Goal: Information Seeking & Learning: Compare options

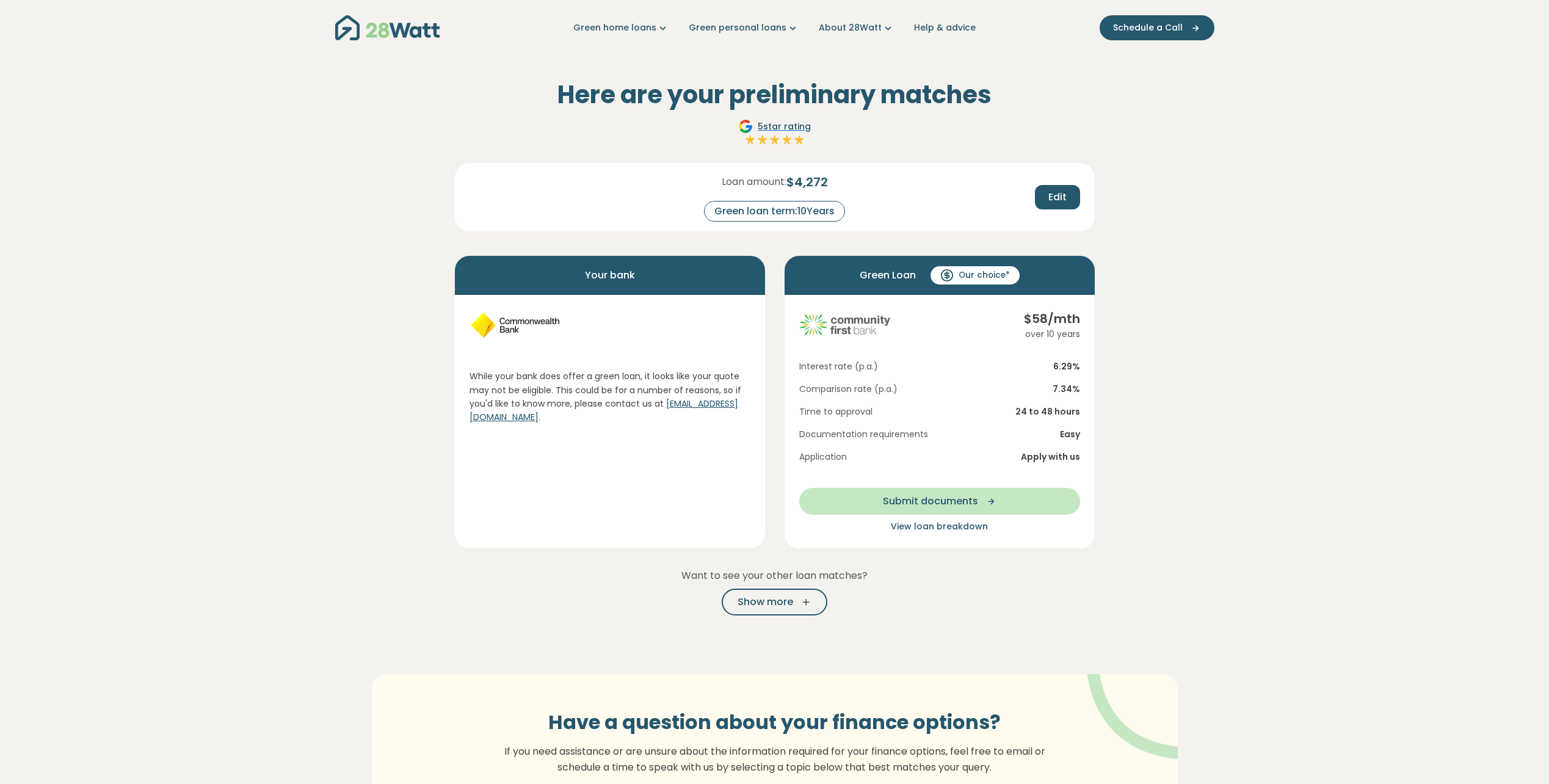
click at [367, 258] on section "Here are your preliminary matches 5 star rating Loan amount: $ 4,272 Green loan…" at bounding box center [774, 481] width 1549 height 851
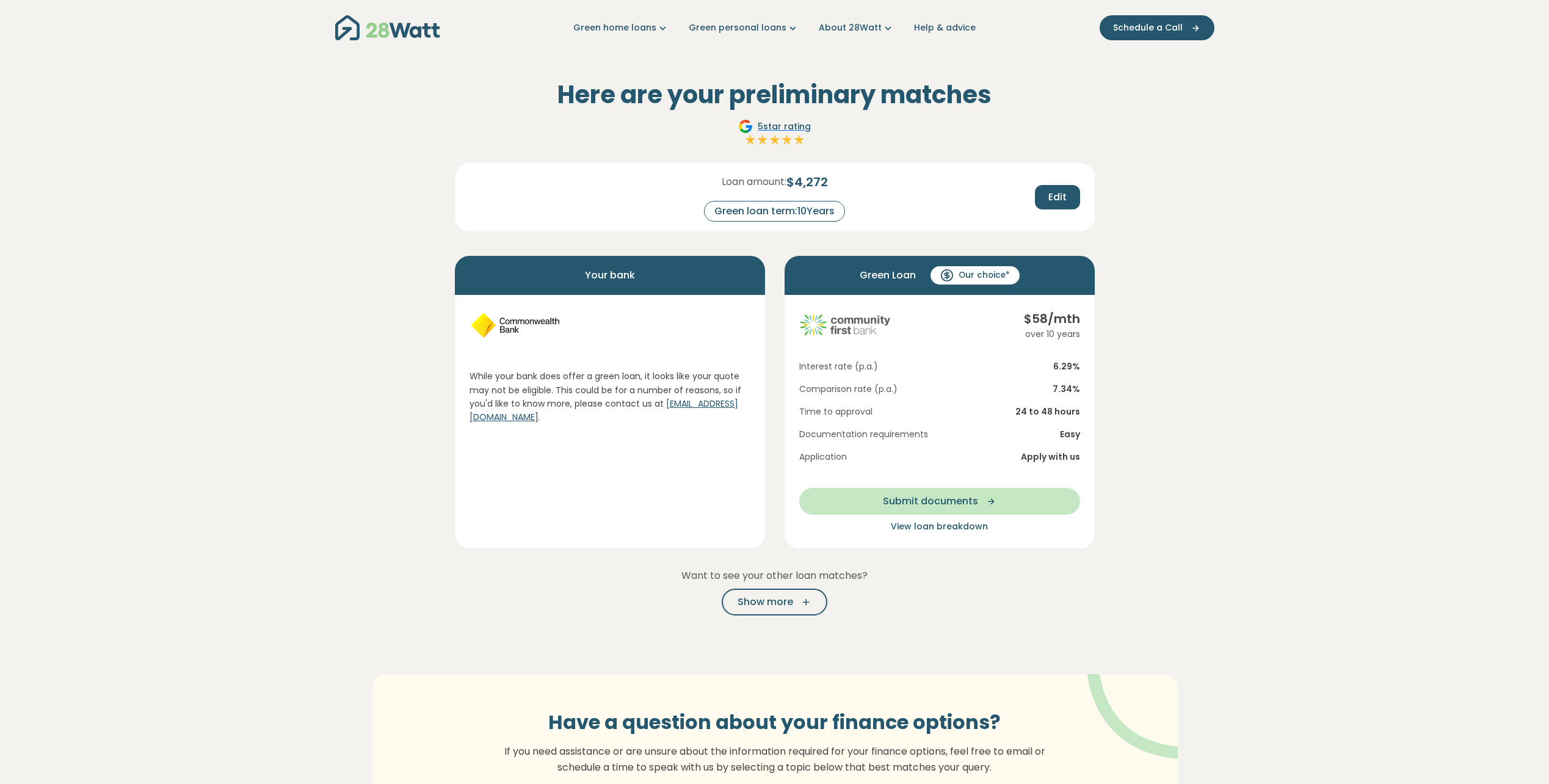
click at [362, 290] on section "Here are your preliminary matches 5 star rating Loan amount: $ 4,272 Green loan…" at bounding box center [774, 481] width 1549 height 851
click at [362, 319] on section "Here are your preliminary matches 5 star rating Loan amount: $ 4,272 Green loan…" at bounding box center [774, 481] width 1549 height 851
click at [919, 171] on div "Loan amount: $ 4,272 Green loan term: 10 Years Edit" at bounding box center [775, 187] width 630 height 68
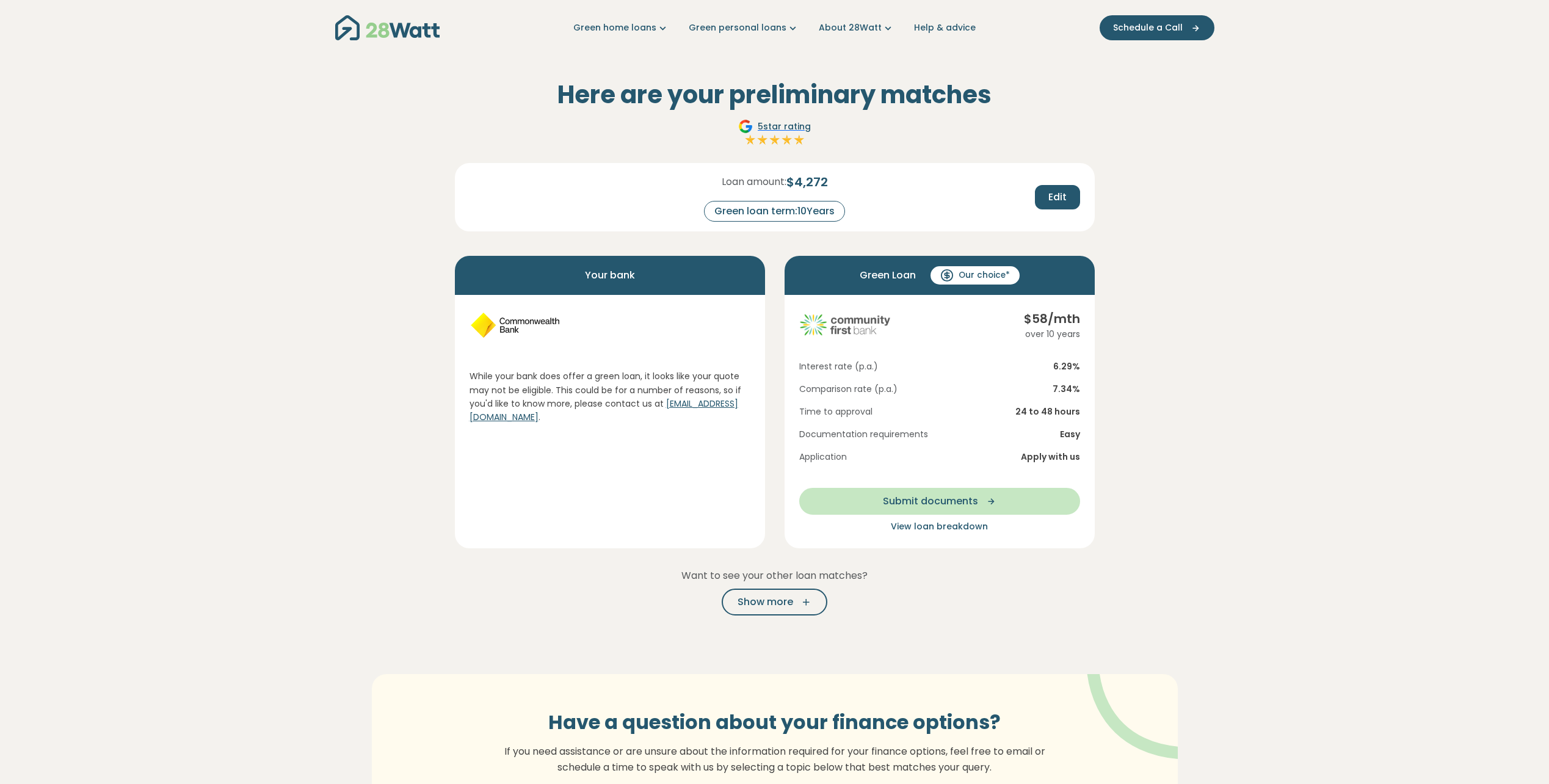
click at [1211, 182] on section "Here are your preliminary matches 5 star rating Loan amount: $ 4,272 Green loan…" at bounding box center [774, 481] width 1549 height 851
click at [1183, 248] on section "Here are your preliminary matches 5 star rating Loan amount: $ 4,272 Green loan…" at bounding box center [774, 481] width 1549 height 851
click at [1175, 298] on section "Here are your preliminary matches 5 star rating Loan amount: $ 4,272 Green loan…" at bounding box center [774, 481] width 1549 height 851
click at [1179, 293] on section "Here are your preliminary matches 5 star rating Loan amount: $ 4,272 Green loan…" at bounding box center [774, 481] width 1549 height 851
click at [762, 591] on button "Show more" at bounding box center [774, 602] width 105 height 27
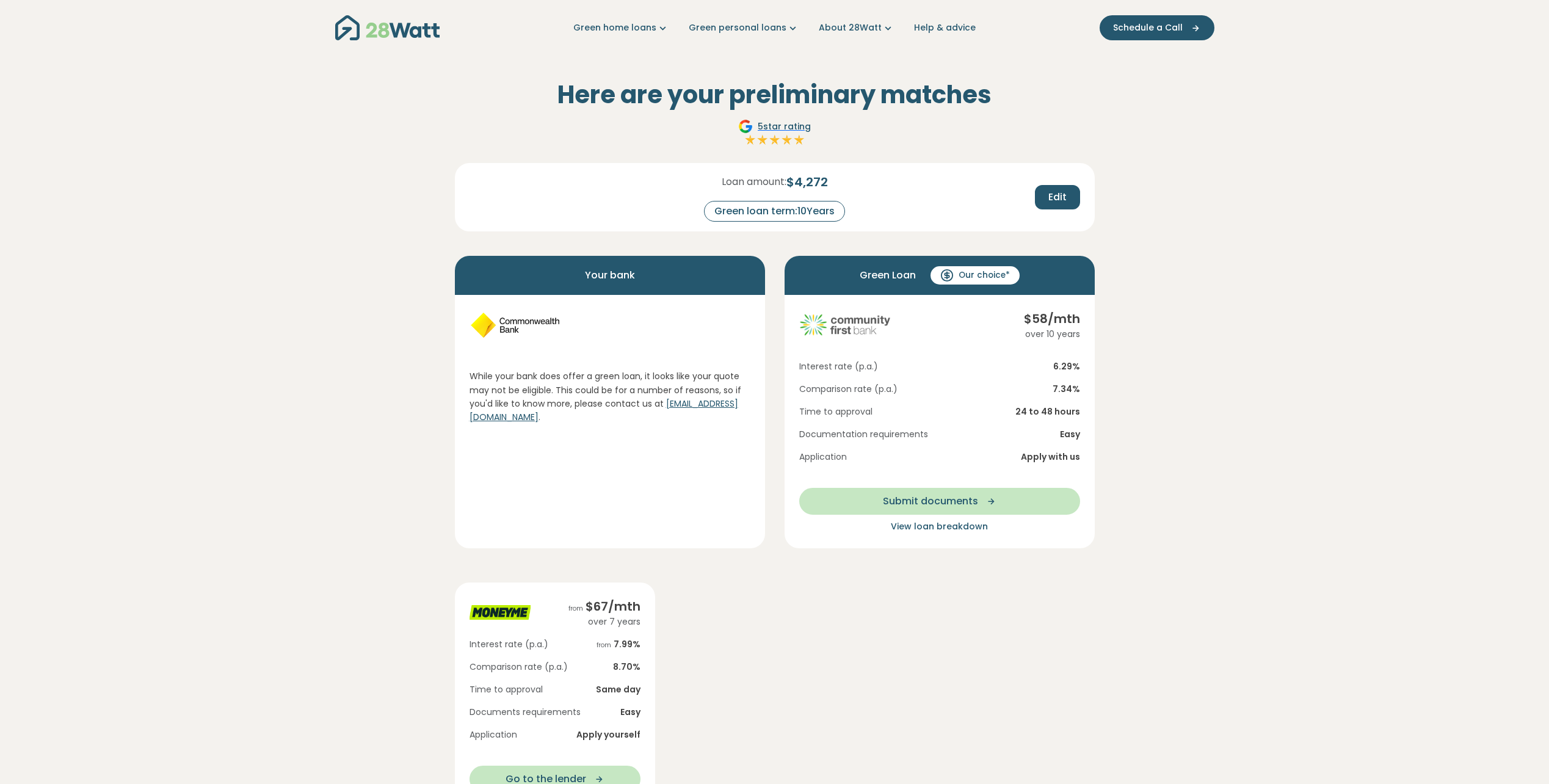
click at [1157, 315] on section "Here are your preliminary matches 5 star rating Loan amount: $ 4,272 Green loan…" at bounding box center [774, 587] width 1549 height 1062
click at [1152, 311] on section "Here are your preliminary matches 5 star rating Loan amount: $ 4,272 Green loan…" at bounding box center [774, 587] width 1549 height 1062
click at [1164, 293] on section "Here are your preliminary matches 5 star rating Loan amount: $ 4,272 Green loan…" at bounding box center [774, 587] width 1549 height 1062
click at [1160, 299] on section "Here are your preliminary matches 5 star rating Loan amount: $ 4,272 Green loan…" at bounding box center [774, 587] width 1549 height 1062
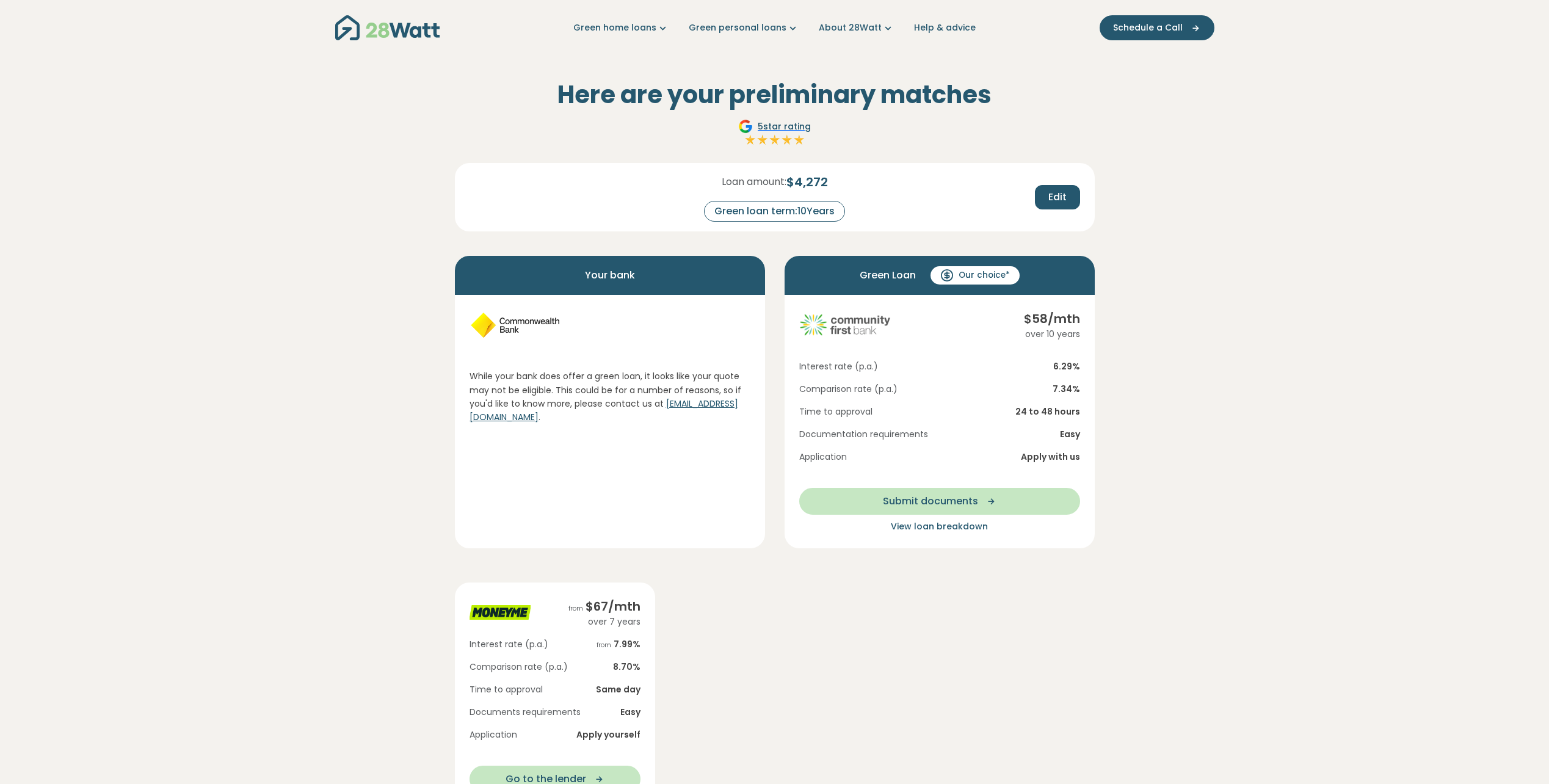
click at [1160, 299] on section "Here are your preliminary matches 5 star rating Loan amount: $ 4,272 Green loan…" at bounding box center [774, 587] width 1549 height 1062
click at [1152, 299] on section "Here are your preliminary matches 5 star rating Loan amount: $ 4,272 Green loan…" at bounding box center [774, 587] width 1549 height 1062
